Goal: Information Seeking & Learning: Learn about a topic

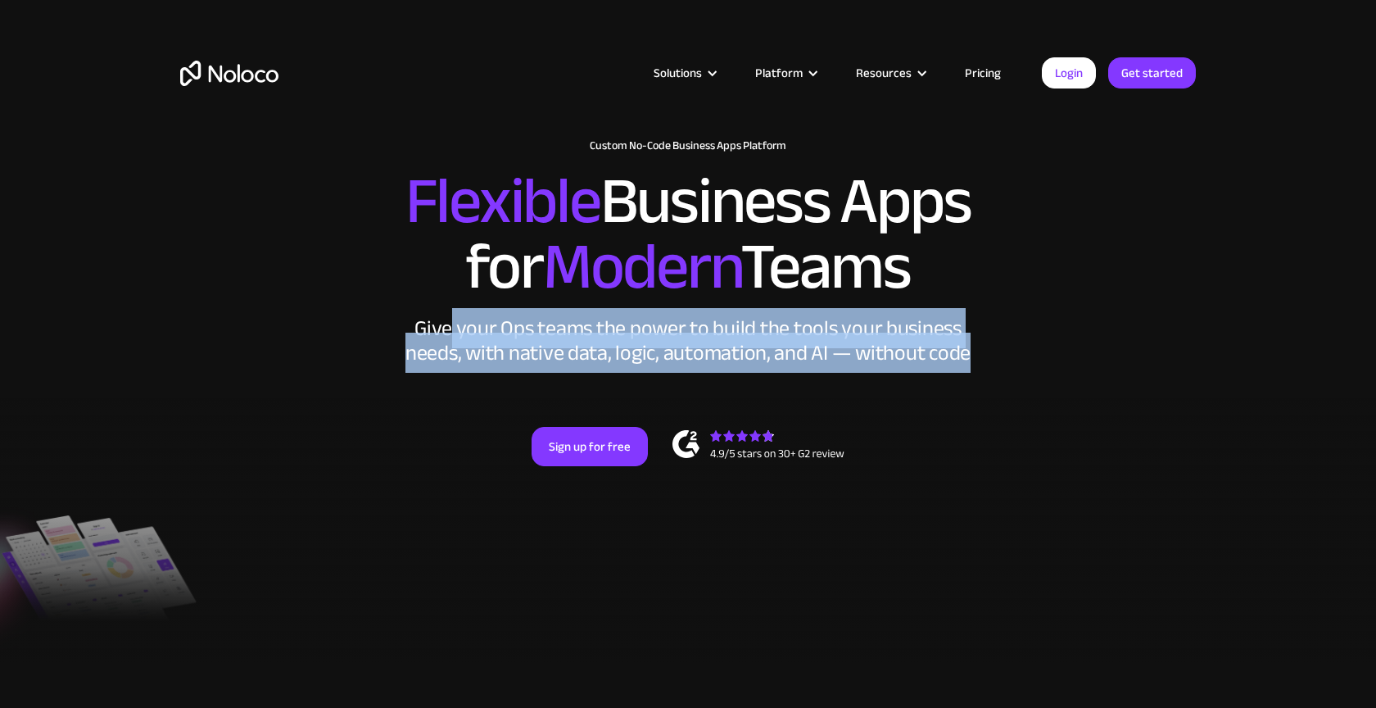
drag, startPoint x: 455, startPoint y: 326, endPoint x: 966, endPoint y: 376, distance: 512.7
click at [966, 376] on div "New: Connect Noloco to Stripe Custom No-Code Business Apps Platform Flexible Bu…" at bounding box center [688, 319] width 1048 height 392
click at [998, 344] on div "New: Connect Noloco to Stripe Custom No-Code Business Apps Platform Flexible Bu…" at bounding box center [688, 319] width 1048 height 392
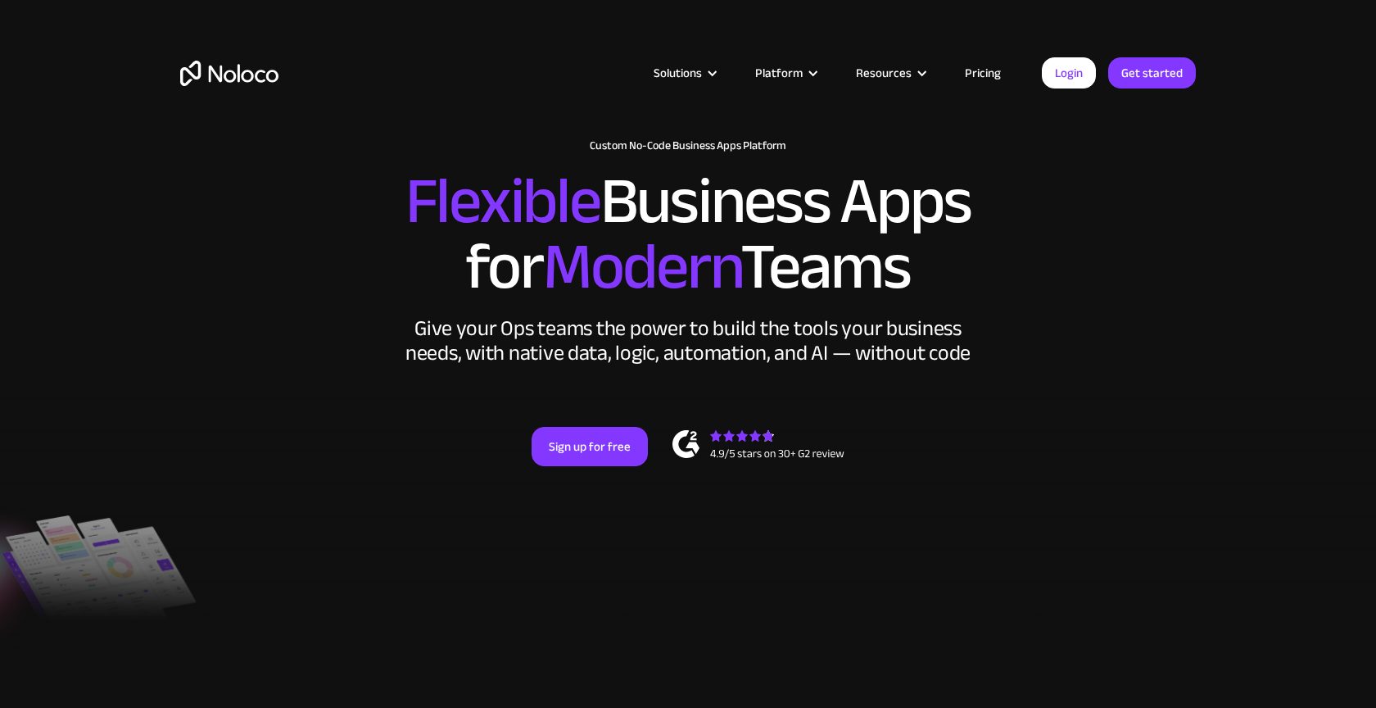
click at [986, 75] on link "Pricing" at bounding box center [982, 72] width 77 height 21
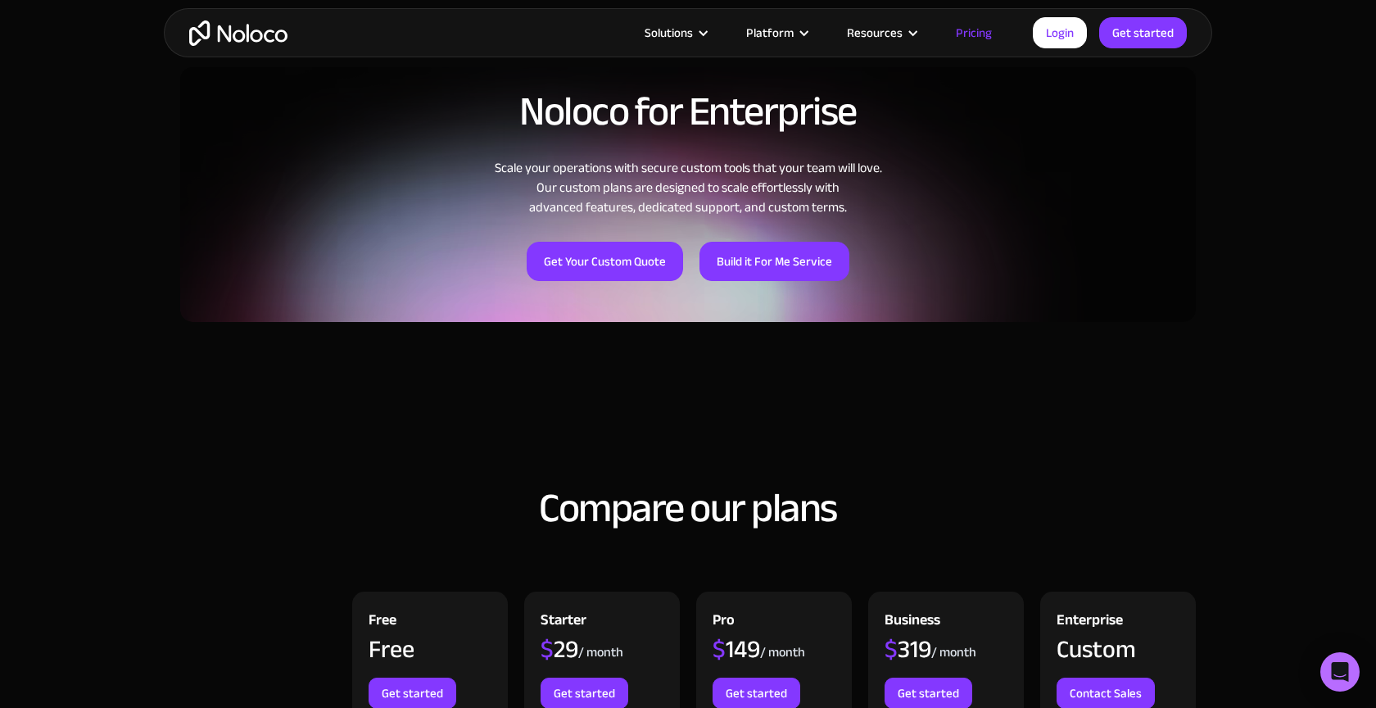
scroll to position [1278, 0]
